Goal: Task Accomplishment & Management: Complete application form

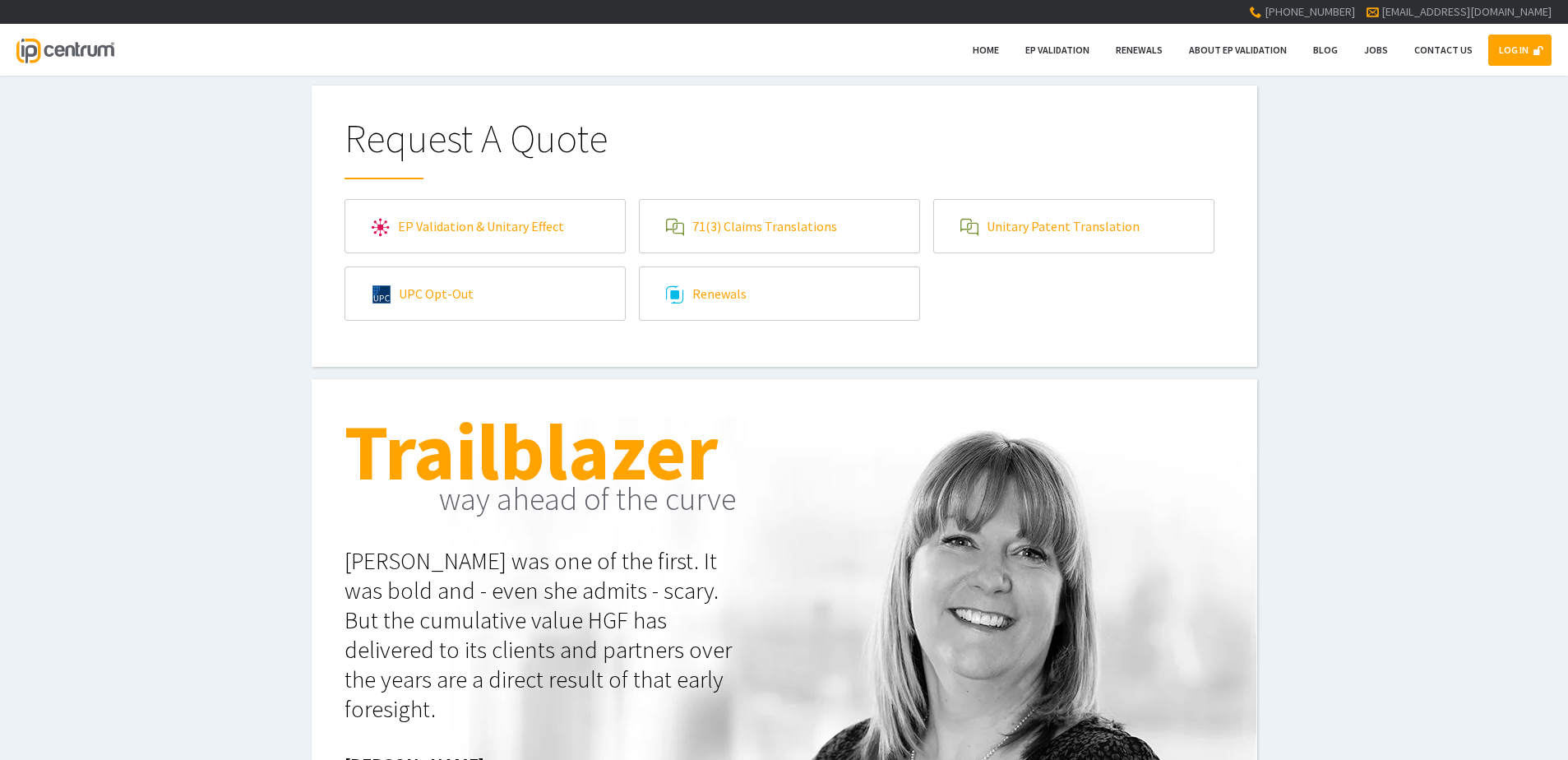
click at [1526, 46] on link "LOG IN" at bounding box center [1520, 50] width 64 height 31
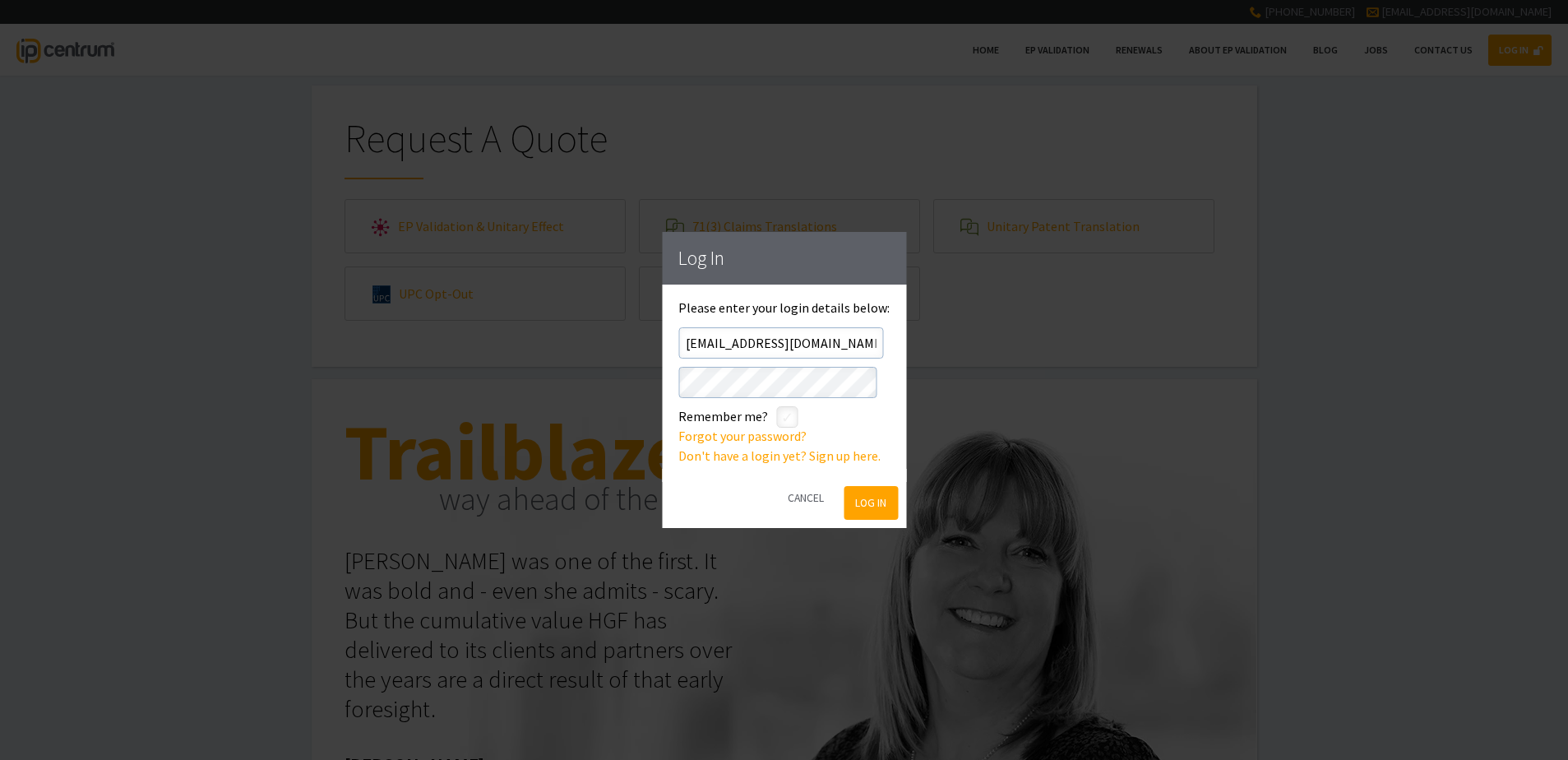
click at [869, 501] on button "Log In" at bounding box center [871, 502] width 53 height 33
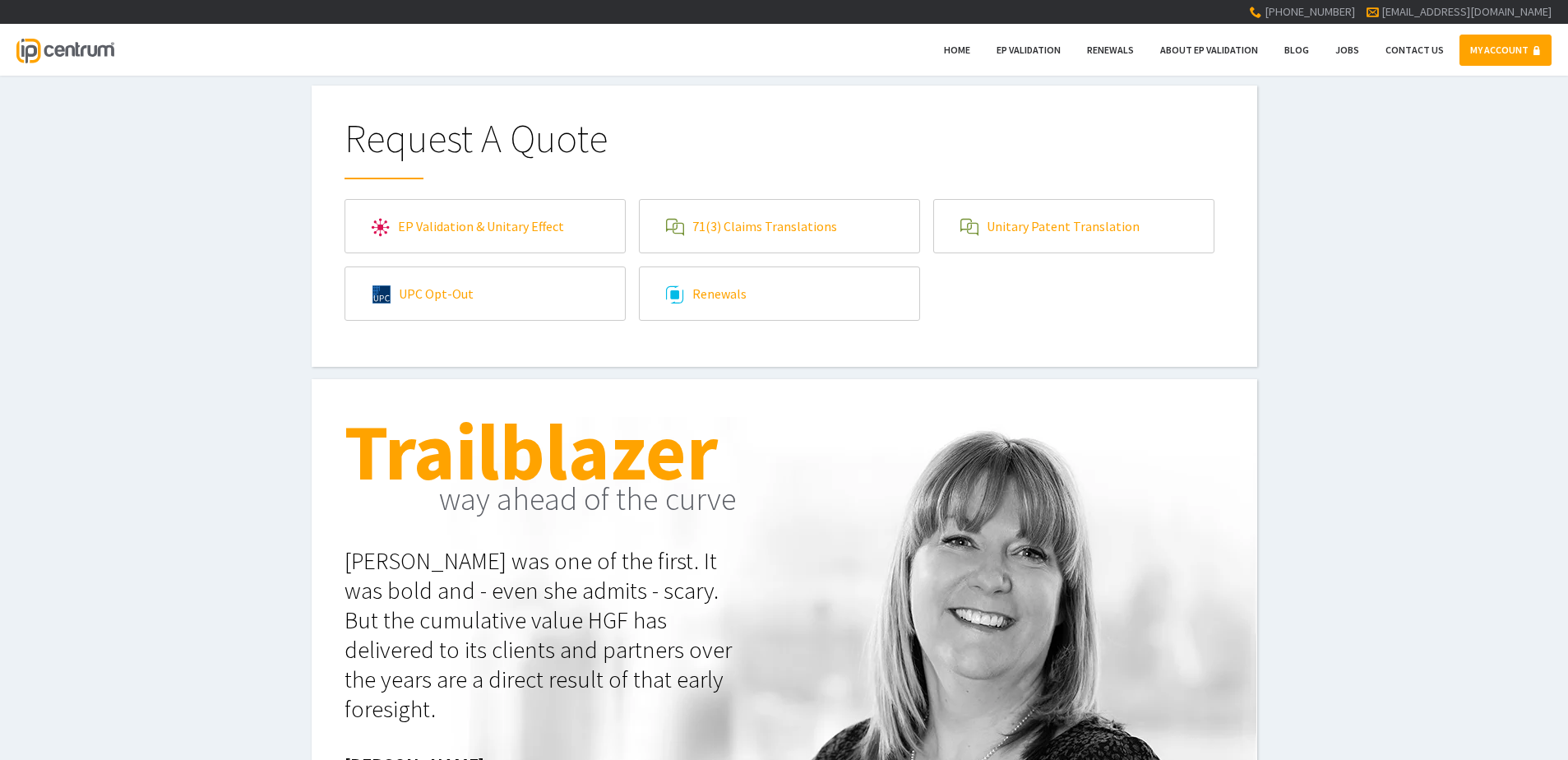
click at [748, 229] on link "71(3) Claims Translations" at bounding box center [779, 226] width 280 height 52
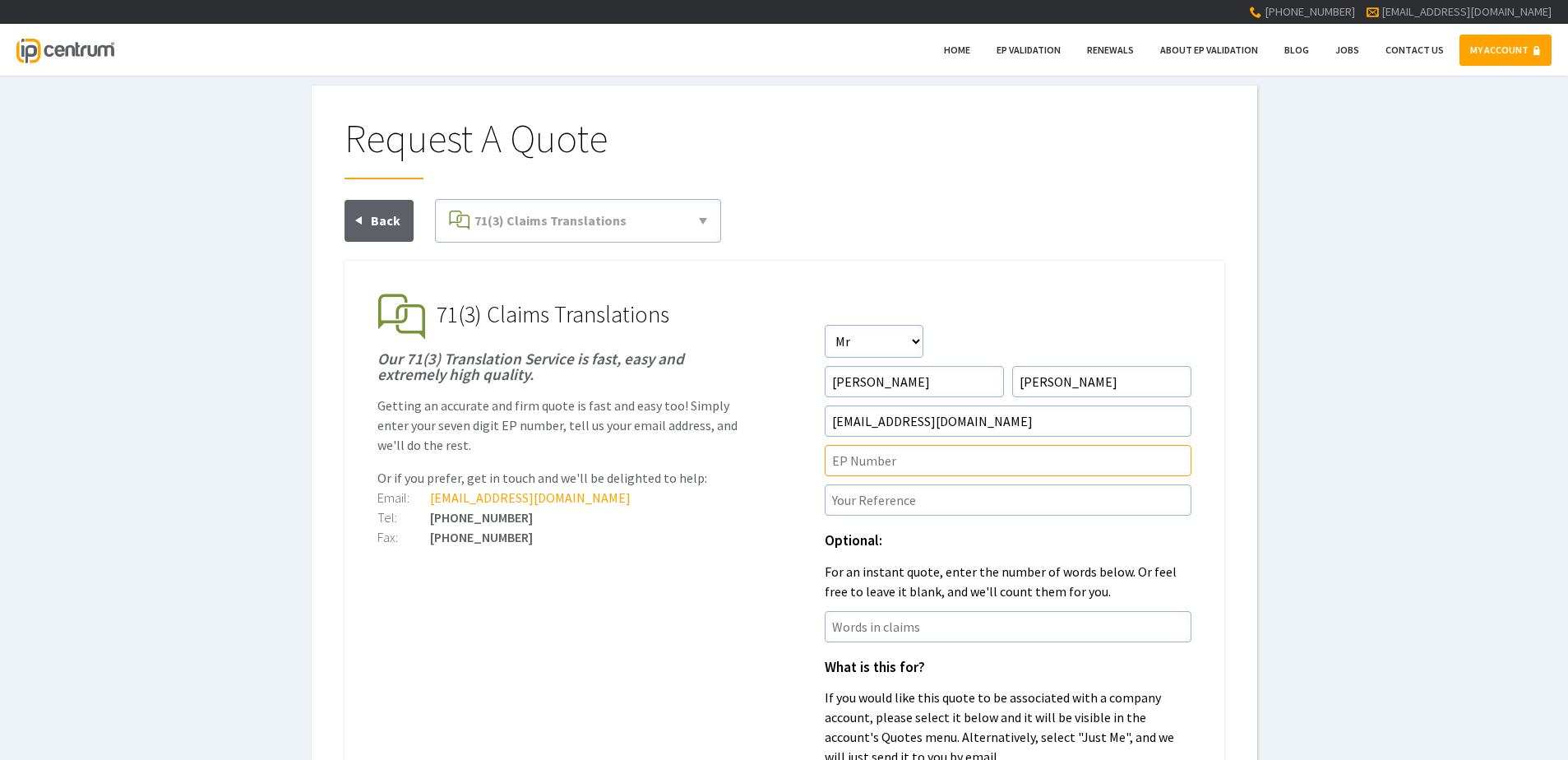
click at [900, 462] on input"] "text" at bounding box center [1008, 460] width 366 height 31
paste input"] "22842277.0"
type input"] "EP22842277.0"
click at [1051, 499] on input"] "text" at bounding box center [1008, 500] width 366 height 31
paste input"] "P46000EPN1"
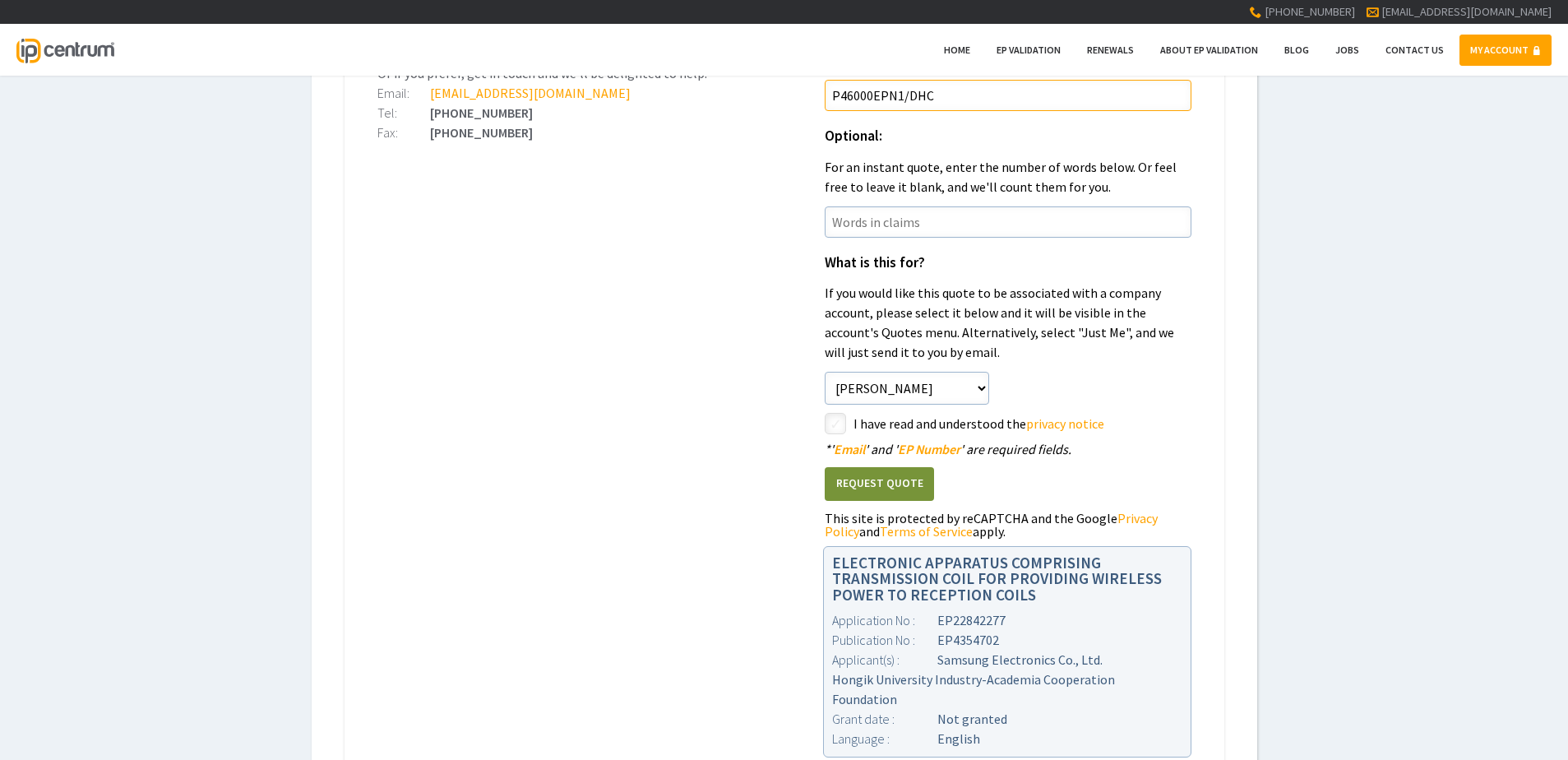
scroll to position [411, 0]
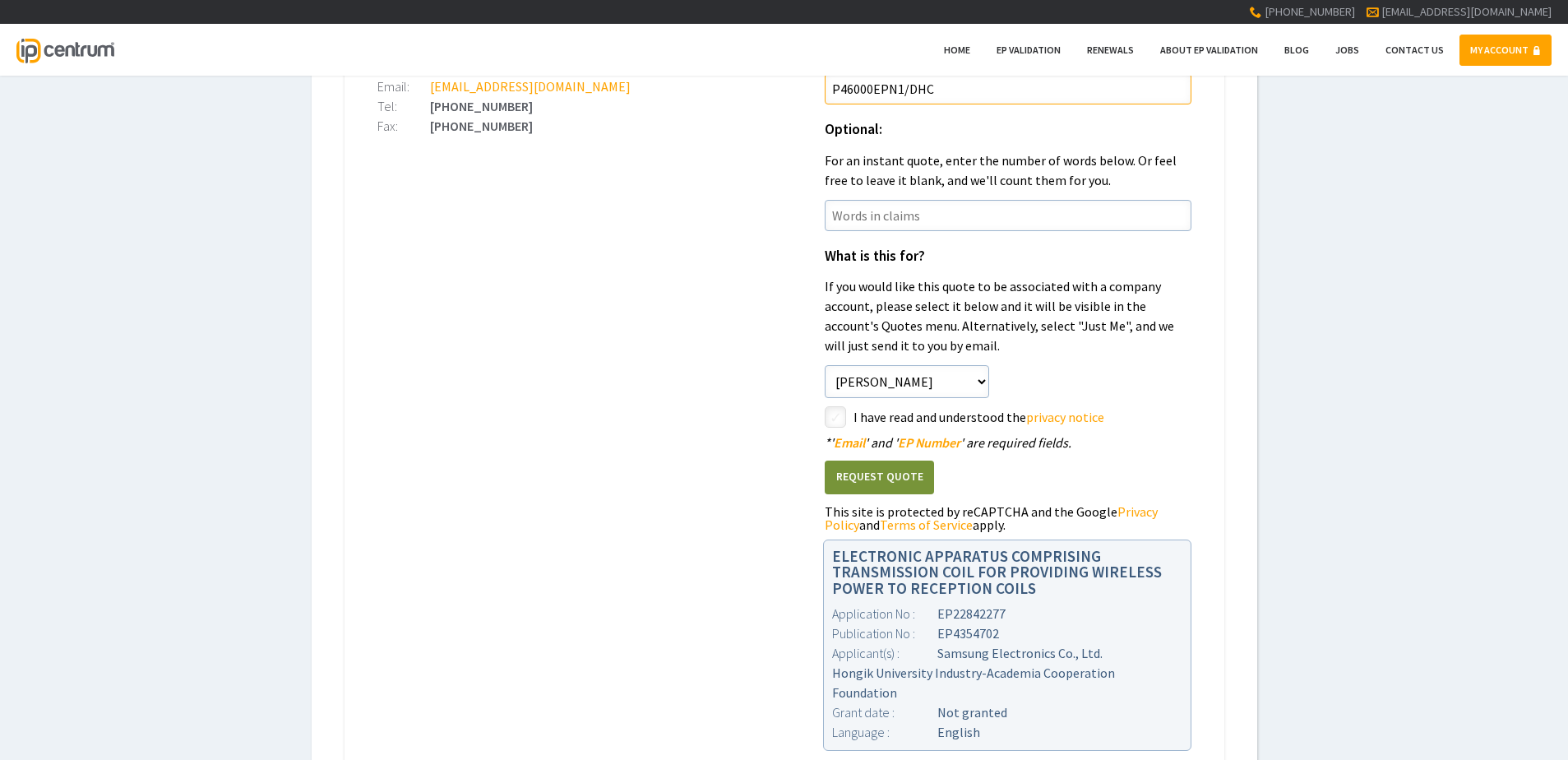
type input"] "P46000EPN1/DHC"
click at [836, 416] on input"] "checkbox" at bounding box center [838, 418] width 20 height 20
checkbox input"] "true"
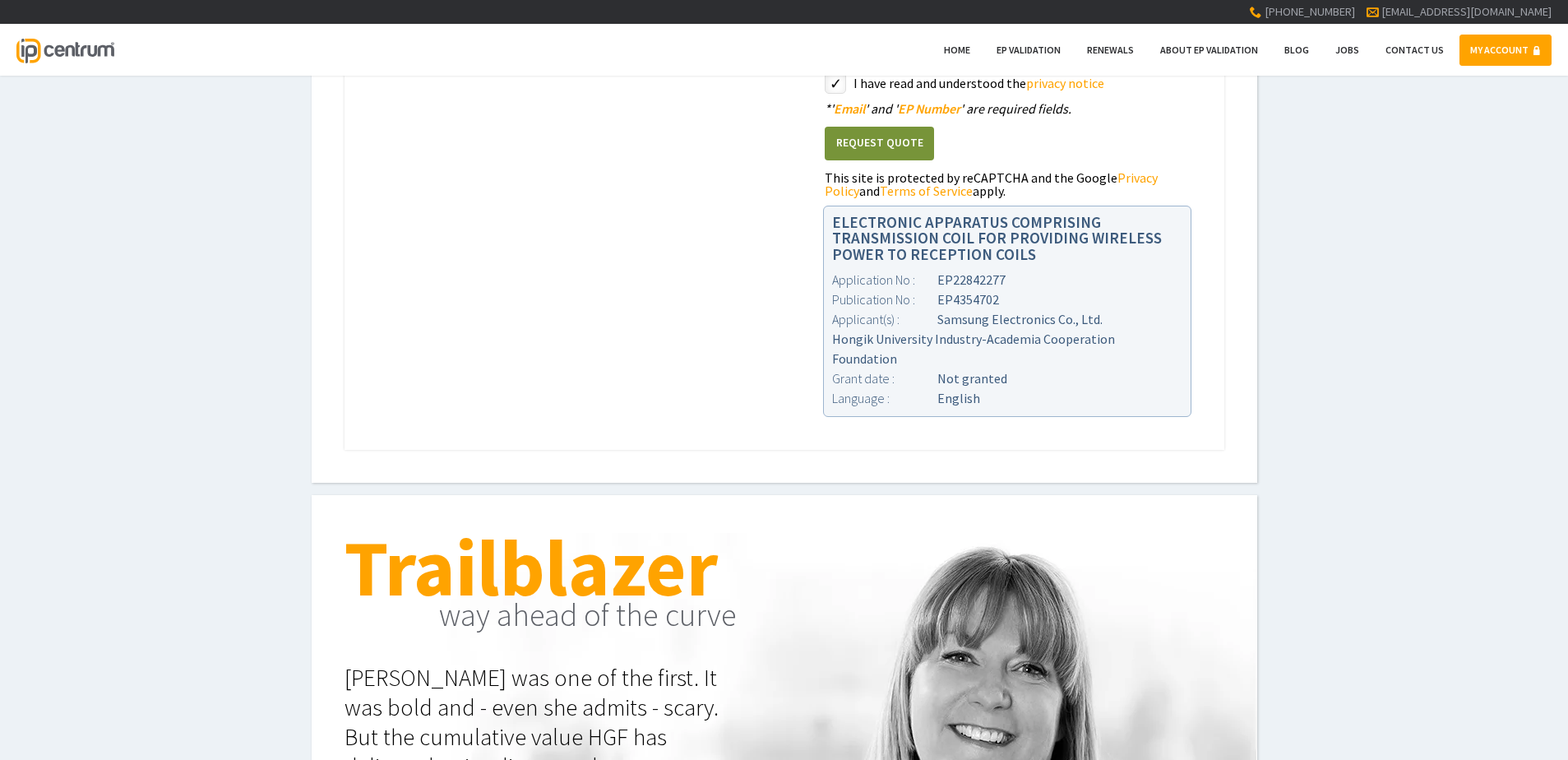
scroll to position [743, 0]
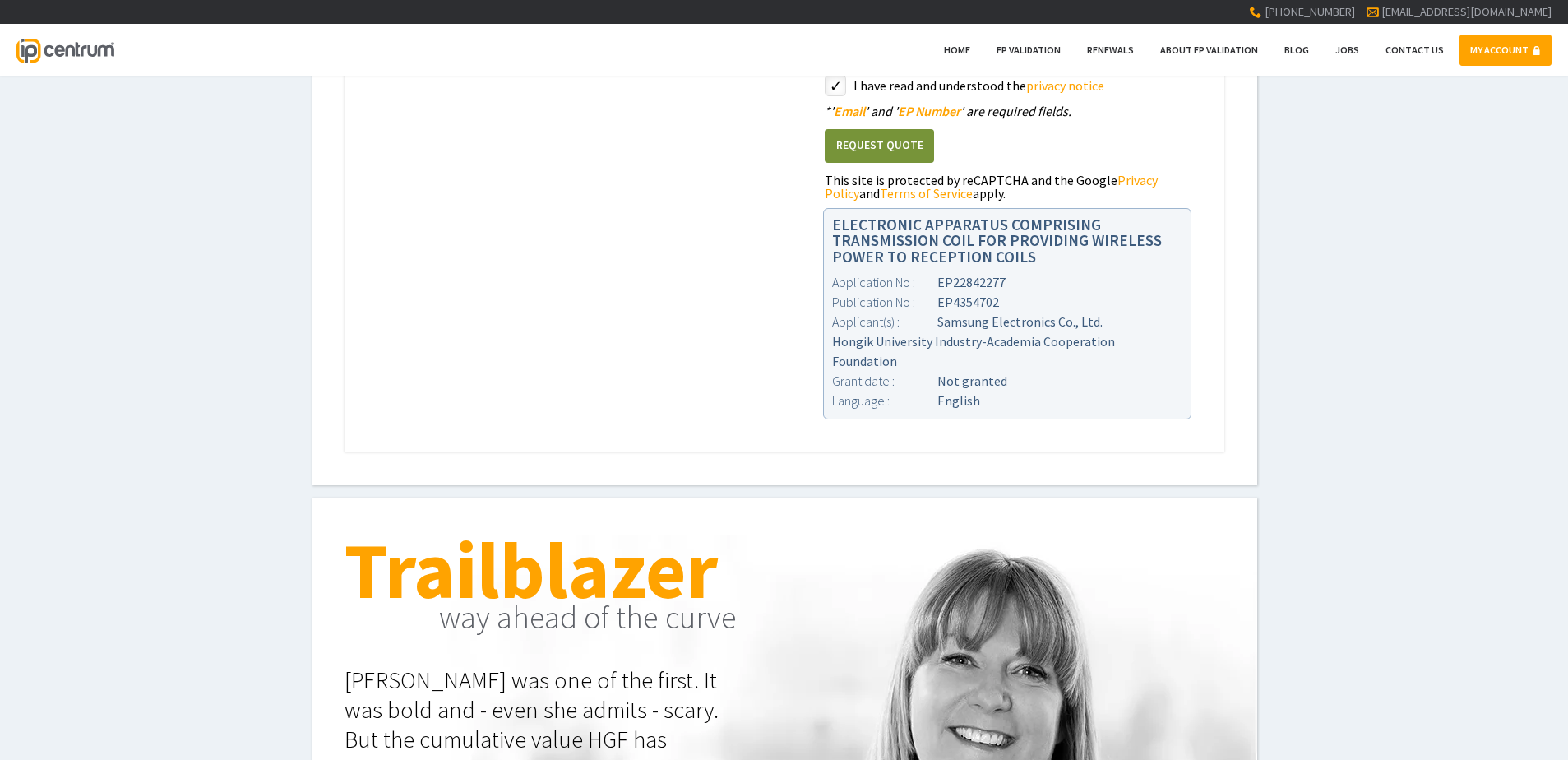
click at [852, 143] on button "Request Quote" at bounding box center [879, 145] width 109 height 33
